Goal: Information Seeking & Learning: Compare options

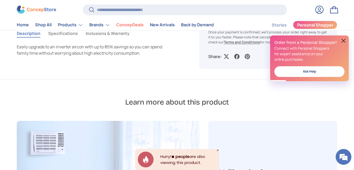
scroll to position [367, 0]
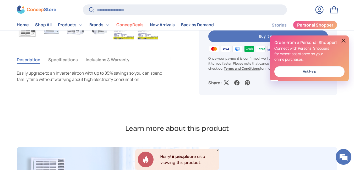
click at [342, 38] on button at bounding box center [344, 41] width 6 height 6
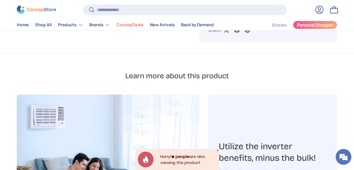
scroll to position [289, 0]
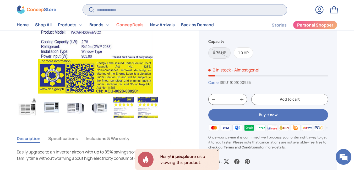
click at [163, 12] on input "Search" at bounding box center [185, 9] width 204 height 11
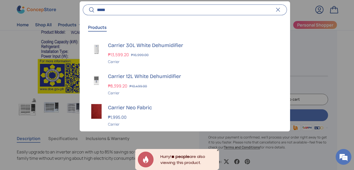
scroll to position [1229, 2119]
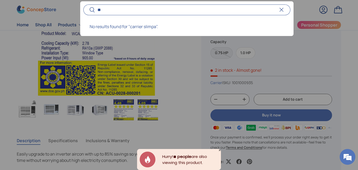
type input "*"
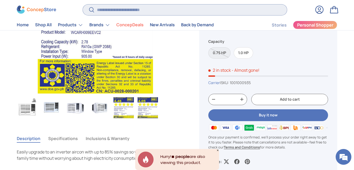
scroll to position [1250, 2102]
type input "*"
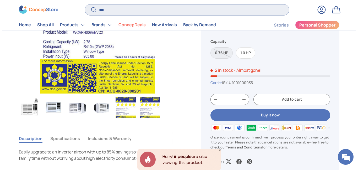
scroll to position [1229, 2119]
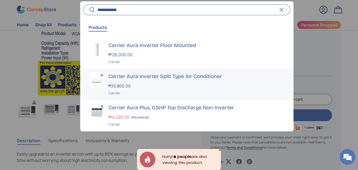
type input "**********"
click at [135, 83] on div "₱39,800.00" at bounding box center [197, 86] width 176 height 6
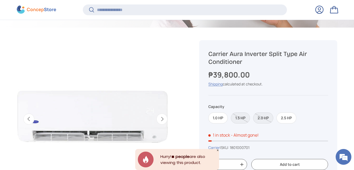
scroll to position [261, 0]
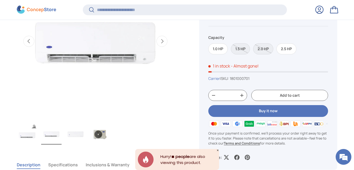
click at [52, 134] on img "Gallery Viewer" at bounding box center [51, 133] width 20 height 21
click at [26, 137] on img "Gallery Viewer" at bounding box center [27, 133] width 20 height 21
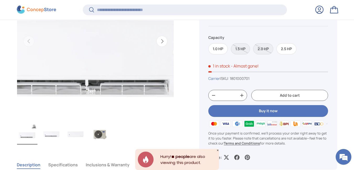
click at [50, 139] on img "Gallery Viewer" at bounding box center [51, 133] width 20 height 21
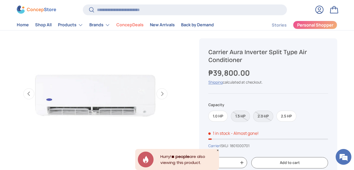
scroll to position [0, 160]
